Goal: Task Accomplishment & Management: Complete application form

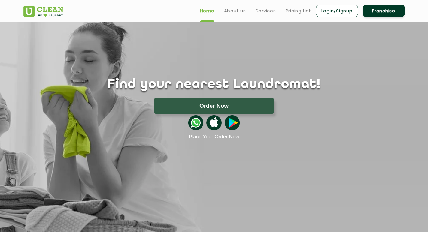
click at [388, 12] on link "Franchise" at bounding box center [383, 11] width 42 height 13
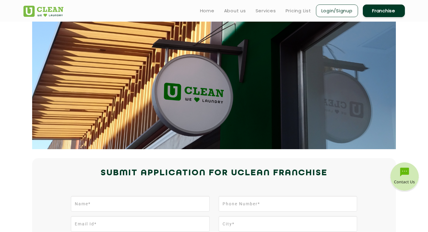
click at [375, 10] on link "Franchise" at bounding box center [383, 11] width 42 height 13
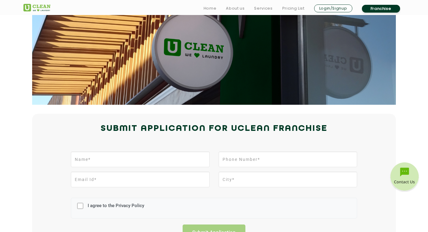
scroll to position [120, 0]
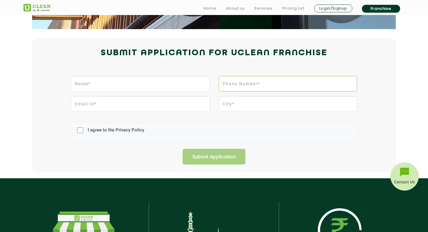
click at [244, 84] on input "tel" at bounding box center [287, 84] width 138 height 16
click at [143, 83] on input "text" at bounding box center [140, 84] width 138 height 16
click at [241, 86] on input "tel" at bounding box center [287, 84] width 138 height 16
click at [153, 72] on div "Submit Application for UCLEAN FRANCHISE" at bounding box center [214, 59] width 390 height 27
drag, startPoint x: 217, startPoint y: 87, endPoint x: 155, endPoint y: 74, distance: 62.6
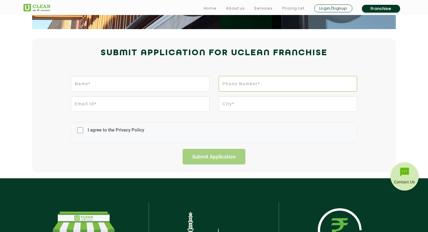
click at [184, 80] on div at bounding box center [213, 86] width 295 height 20
click at [134, 53] on h2 "Submit Application for UCLEAN FRANCHISE" at bounding box center [213, 53] width 381 height 14
click at [82, 131] on input "I agree to the Privacy Policy" at bounding box center [80, 130] width 6 height 16
checkbox input "true"
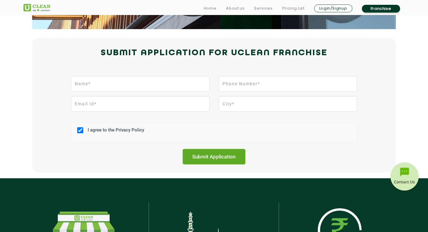
click at [242, 163] on input "Submit Application" at bounding box center [213, 157] width 63 height 16
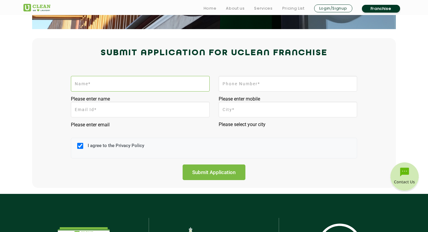
click at [161, 83] on input "text" at bounding box center [140, 84] width 138 height 16
type input "ffffffffffff"
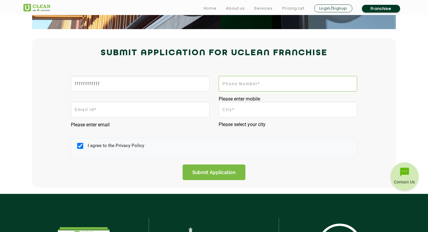
click at [228, 85] on input "tel" at bounding box center [287, 84] width 138 height 16
type input "fffffffffffffffff"
drag, startPoint x: 128, startPoint y: 114, endPoint x: 228, endPoint y: 113, distance: 100.2
click at [128, 114] on input "email" at bounding box center [140, 110] width 138 height 16
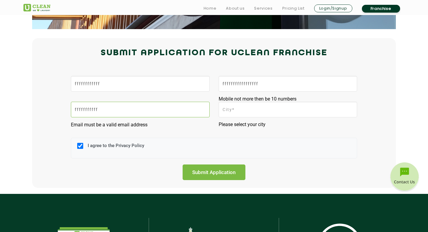
type input "fffffffffff"
click at [241, 113] on input "f" at bounding box center [287, 110] width 138 height 16
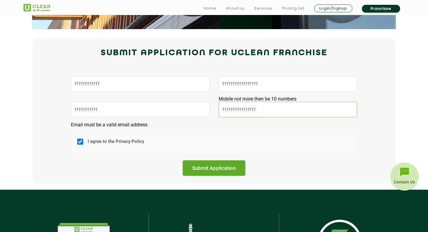
type input "ffffffffffffffff"
click at [198, 164] on input "Submit Application" at bounding box center [213, 168] width 63 height 16
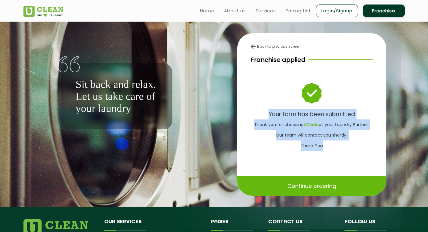
drag, startPoint x: 244, startPoint y: 110, endPoint x: 341, endPoint y: 152, distance: 106.2
click at [341, 152] on div "Back to previous screen Franchise applied Your form has been submitted Thank yo…" at bounding box center [311, 97] width 149 height 128
click at [317, 134] on p "Thank you for choosing UClean as your Laundry Partner. Our team will contact yo…" at bounding box center [312, 135] width 122 height 32
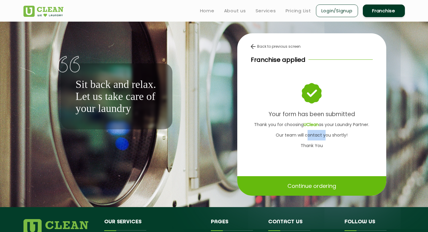
click at [317, 134] on p "Thank you for choosing UClean as your Laundry Partner. Our team will contact yo…" at bounding box center [312, 135] width 122 height 32
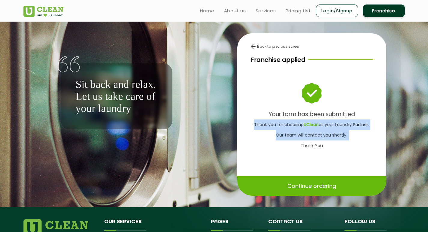
click at [317, 134] on p "Thank you for choosing UClean as your Laundry Partner. Our team will contact yo…" at bounding box center [312, 135] width 122 height 32
click at [315, 132] on p "Thank you for choosing UClean as your Laundry Partner. Our team will contact yo…" at bounding box center [312, 135] width 122 height 32
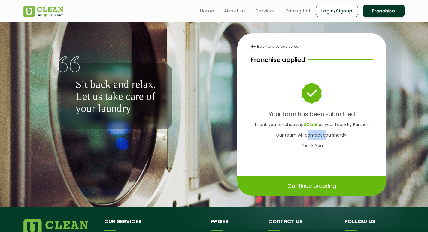
click at [315, 132] on p "Thank you for choosing UClean as your Laundry Partner. Our team will contact yo…" at bounding box center [312, 135] width 122 height 32
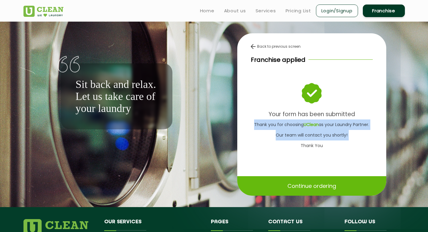
click at [315, 132] on p "Thank you for choosing UClean as your Laundry Partner. Our team will contact yo…" at bounding box center [312, 135] width 122 height 32
drag, startPoint x: 315, startPoint y: 132, endPoint x: 305, endPoint y: 133, distance: 9.6
click at [320, 152] on div "Back to previous screen Franchise applied Your form has been submitted Thank yo…" at bounding box center [311, 97] width 149 height 128
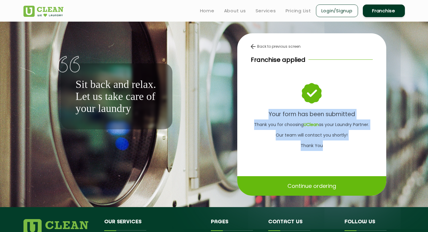
drag, startPoint x: 290, startPoint y: 124, endPoint x: 333, endPoint y: 145, distance: 47.5
click at [333, 145] on div "Back to previous screen Franchise applied Your form has been submitted Thank yo…" at bounding box center [311, 97] width 149 height 128
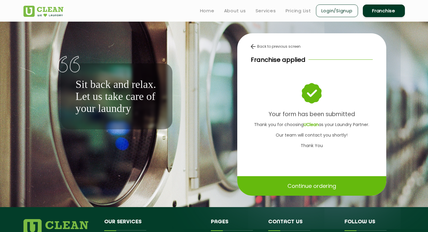
click at [304, 67] on div "Back to previous screen Franchise applied Your form has been submitted Thank yo…" at bounding box center [311, 97] width 149 height 128
click at [317, 92] on img at bounding box center [311, 93] width 19 height 20
click at [318, 90] on img at bounding box center [311, 93] width 19 height 20
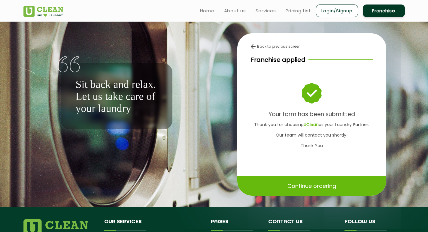
click at [265, 52] on div "Back to previous screen Franchise applied Your form has been submitted Thank yo…" at bounding box center [311, 97] width 149 height 128
click at [265, 50] on div "Back to previous screen Franchise applied Your form has been submitted Thank yo…" at bounding box center [311, 97] width 149 height 128
click at [254, 47] on img at bounding box center [253, 46] width 5 height 5
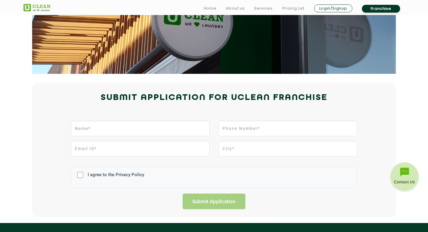
scroll to position [120, 0]
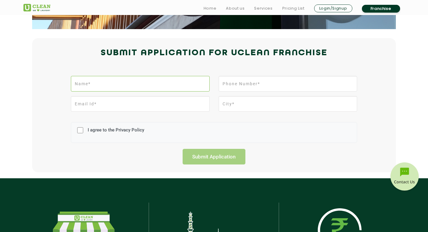
click at [145, 81] on input "text" at bounding box center [140, 84] width 138 height 16
type input "555555555555"
click at [270, 74] on div "555555555555 I agree to the Privacy Policy Submit Application" at bounding box center [214, 119] width 390 height 92
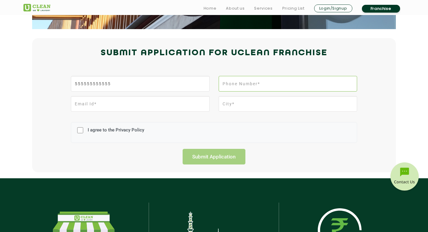
click at [270, 78] on input "tel" at bounding box center [287, 84] width 138 height 16
type input "ggggggggggggggggg"
click at [177, 101] on input "email" at bounding box center [140, 104] width 138 height 16
type input "ggggggggggggggg"
click at [256, 107] on input "text" at bounding box center [287, 104] width 138 height 16
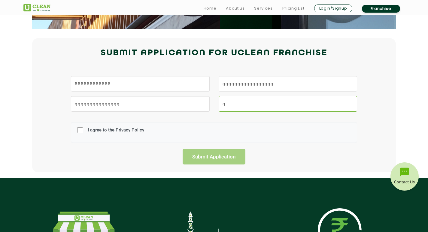
type input "g"
click at [132, 73] on div "555555555555 ggggggggggggggggg ggggggggggggggg g I agree to the Privacy Policy …" at bounding box center [214, 119] width 390 height 92
click at [128, 78] on input "555555555555" at bounding box center [140, 84] width 138 height 16
type input "hhhhhhhhhhhhhhhhhh"
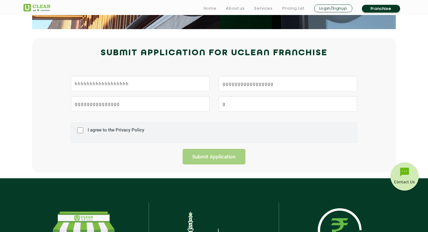
click at [101, 134] on label "I agree to the Privacy Policy" at bounding box center [115, 132] width 58 height 11
click at [83, 134] on input "I agree to the Privacy Policy" at bounding box center [80, 130] width 6 height 16
checkbox input "true"
click at [226, 152] on input "Submit Application" at bounding box center [213, 157] width 63 height 16
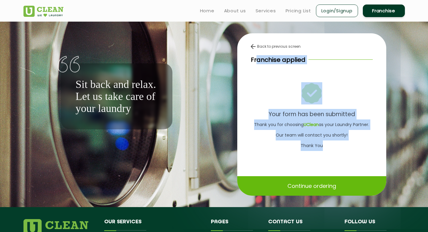
drag, startPoint x: 256, startPoint y: 53, endPoint x: 347, endPoint y: 147, distance: 130.5
click at [347, 147] on div "Back to previous screen Franchise applied Your form has been submitted Thank yo…" at bounding box center [311, 97] width 149 height 128
click at [344, 151] on p "Thank you for choosing UClean as your Laundry Partner. Our team will contact yo…" at bounding box center [312, 135] width 122 height 32
drag, startPoint x: 344, startPoint y: 151, endPoint x: 250, endPoint y: 57, distance: 132.4
click at [250, 57] on div "Back to previous screen Franchise applied Your form has been submitted Thank yo…" at bounding box center [311, 97] width 149 height 128
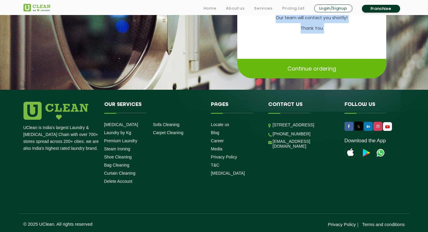
scroll to position [119, 0]
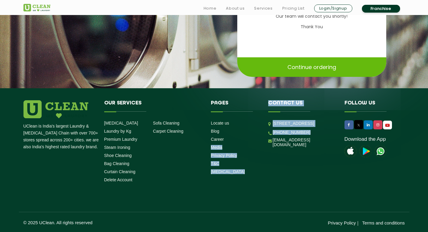
drag, startPoint x: 297, startPoint y: 156, endPoint x: 230, endPoint y: 140, distance: 69.5
click at [230, 140] on div "UClean is India's largest Laundry & Dry Cleaning Chain with over 700+ stores sp…" at bounding box center [214, 142] width 390 height 85
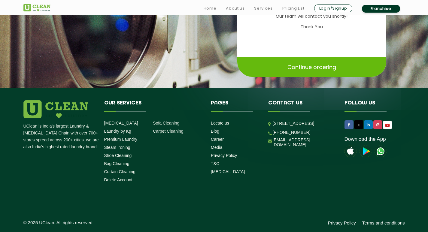
click at [195, 161] on li "Our Services Dry Cleaning Laundry by Kg Premium Laundry Steam Ironing Shoe Clea…" at bounding box center [153, 142] width 107 height 85
click at [219, 173] on link "[MEDICAL_DATA]" at bounding box center [228, 171] width 34 height 5
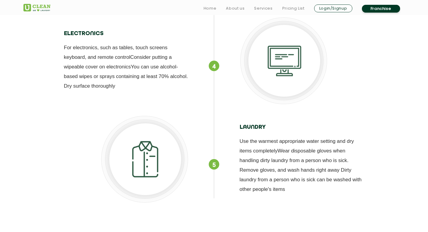
scroll to position [1402, 0]
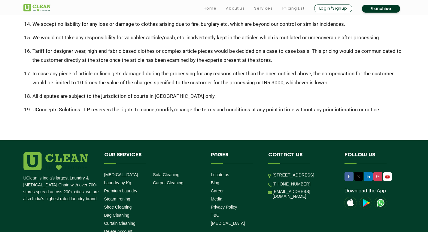
scroll to position [422, 0]
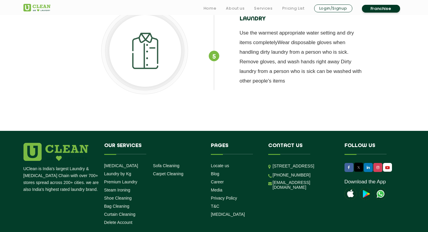
scroll to position [1402, 0]
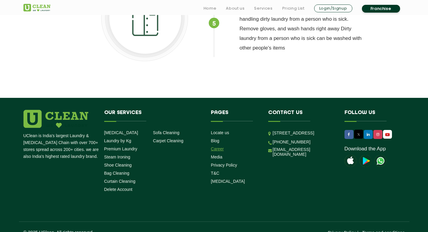
click at [216, 146] on link "Career" at bounding box center [217, 148] width 13 height 5
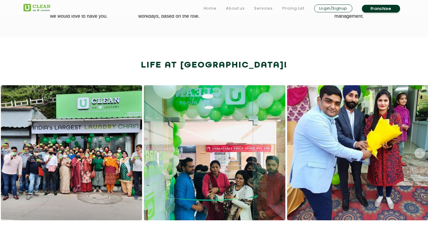
scroll to position [390, 0]
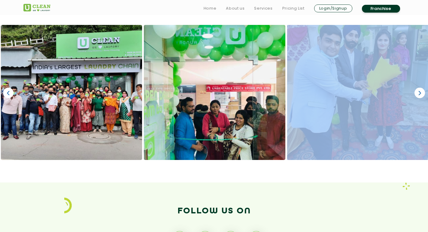
drag, startPoint x: 285, startPoint y: 149, endPoint x: 128, endPoint y: 127, distance: 157.8
click at [129, 127] on div at bounding box center [214, 92] width 714 height 135
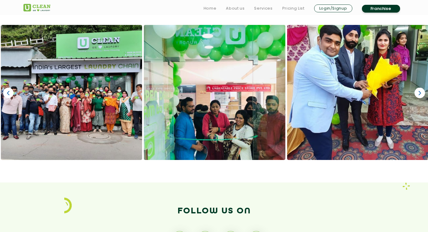
click at [170, 179] on div "‹ ›" at bounding box center [214, 104] width 428 height 158
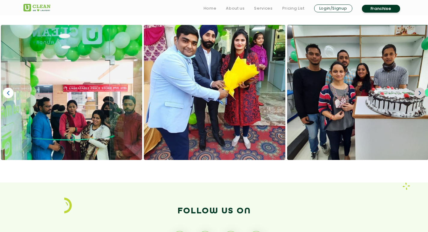
click at [423, 91] on link "›" at bounding box center [419, 93] width 11 height 11
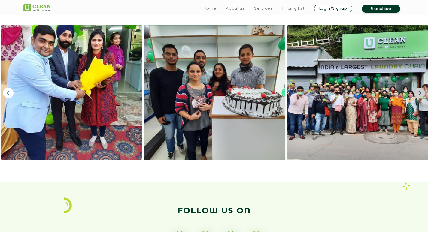
click at [417, 95] on link "›" at bounding box center [419, 93] width 11 height 11
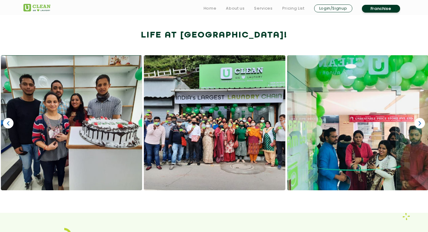
scroll to position [360, 0]
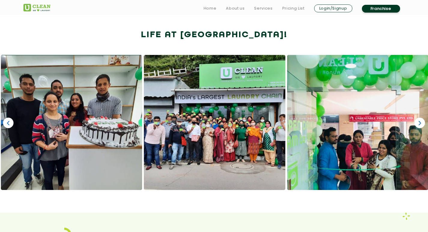
drag, startPoint x: 359, startPoint y: 132, endPoint x: 273, endPoint y: 121, distance: 87.2
click at [283, 123] on div at bounding box center [214, 122] width 714 height 135
click at [417, 123] on link "›" at bounding box center [419, 123] width 11 height 11
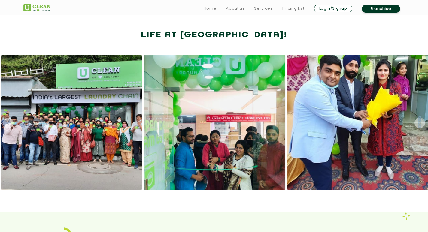
click at [417, 123] on link "›" at bounding box center [419, 123] width 11 height 11
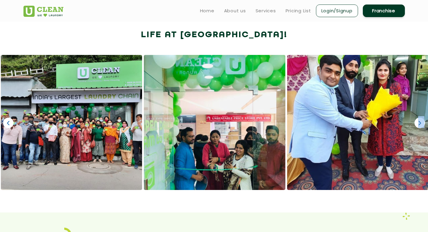
scroll to position [330, 0]
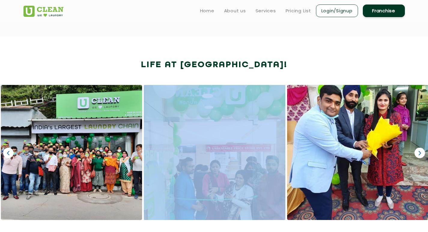
drag, startPoint x: 109, startPoint y: 204, endPoint x: 73, endPoint y: 190, distance: 39.0
click at [54, 195] on div at bounding box center [214, 152] width 714 height 135
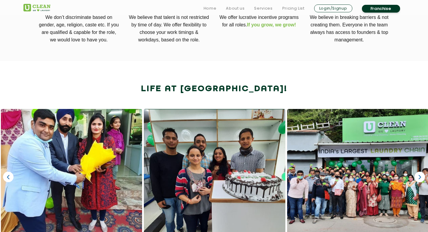
scroll to position [336, 0]
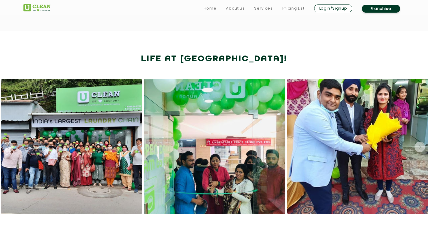
click at [380, 9] on link "Franchise" at bounding box center [381, 9] width 38 height 8
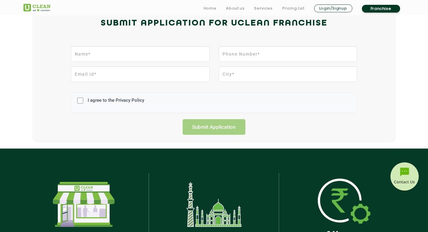
scroll to position [150, 0]
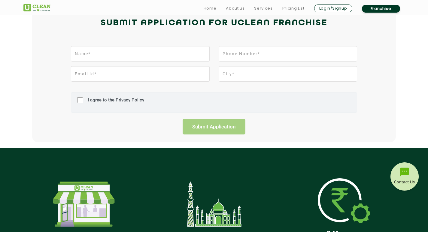
click at [112, 110] on div "I agree to the Privacy Policy" at bounding box center [214, 102] width 286 height 21
click at [113, 104] on label "I agree to the Privacy Policy" at bounding box center [115, 102] width 58 height 11
click at [83, 104] on input "I agree to the Privacy Policy" at bounding box center [80, 100] width 6 height 16
checkbox input "true"
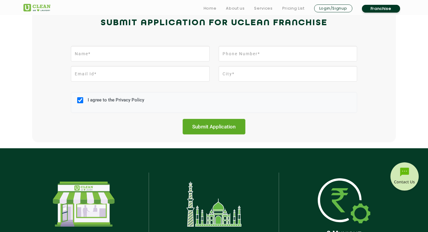
click at [233, 134] on input "Submit Application" at bounding box center [213, 127] width 63 height 16
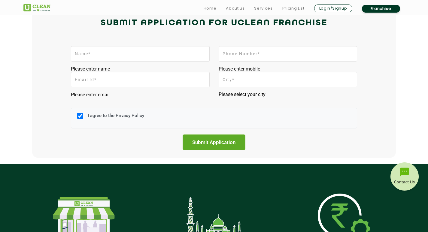
click at [220, 136] on input "Submit Application" at bounding box center [213, 142] width 63 height 16
click at [195, 137] on input "Submit Application" at bounding box center [213, 142] width 63 height 16
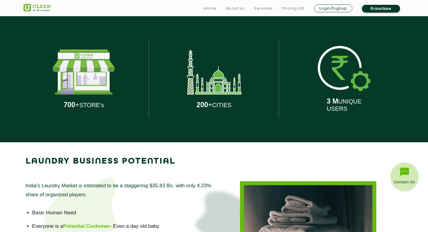
scroll to position [300, 0]
